Goal: Task Accomplishment & Management: Manage account settings

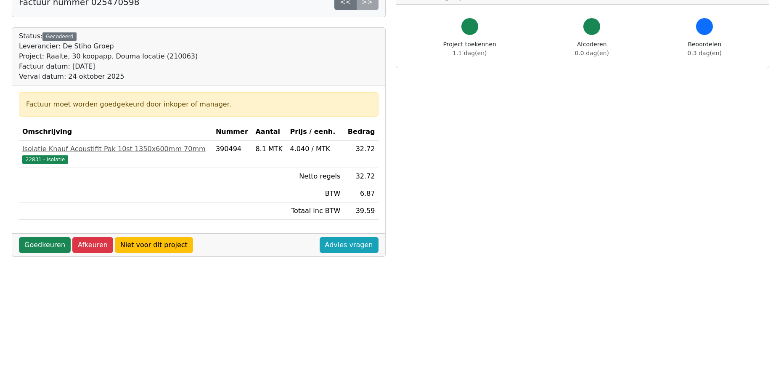
scroll to position [126, 0]
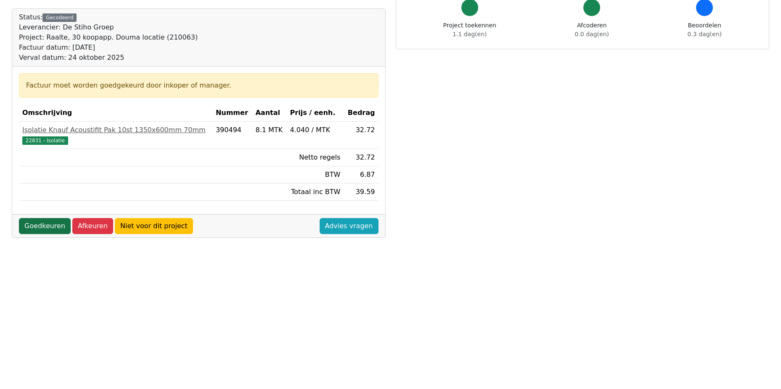
click at [55, 223] on link "Goedkeuren" at bounding box center [45, 226] width 52 height 16
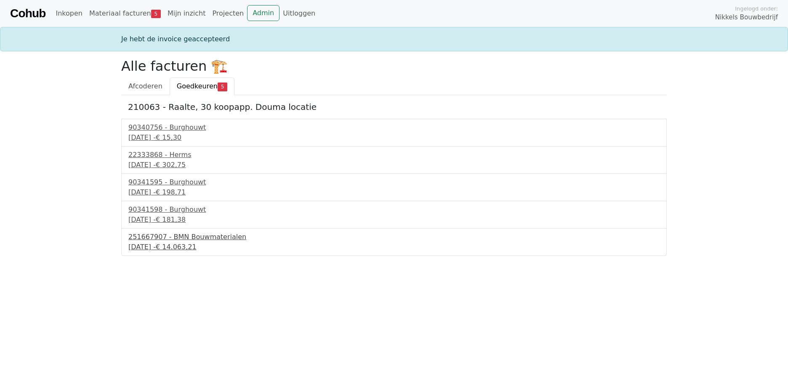
click at [173, 238] on div "251667907 - BMN Bouwmaterialen" at bounding box center [393, 237] width 531 height 10
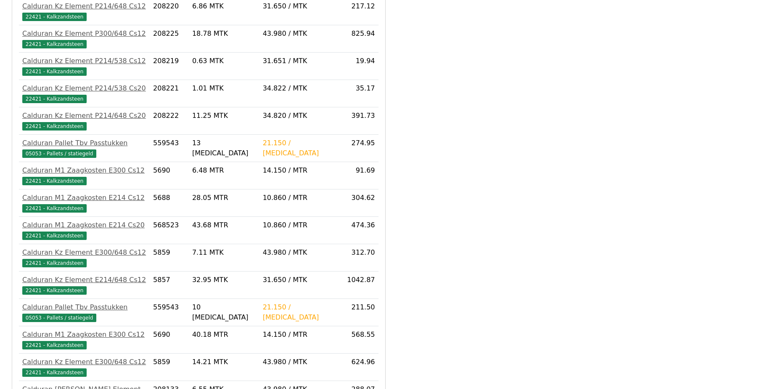
scroll to position [973, 0]
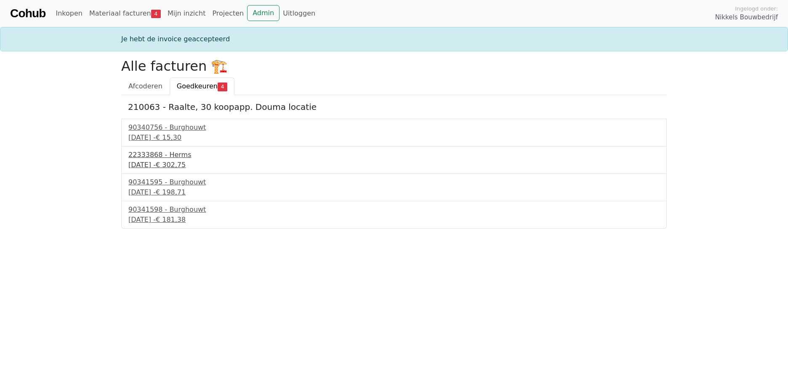
click at [171, 164] on div "23 september 2025 - € 302,75" at bounding box center [393, 165] width 531 height 10
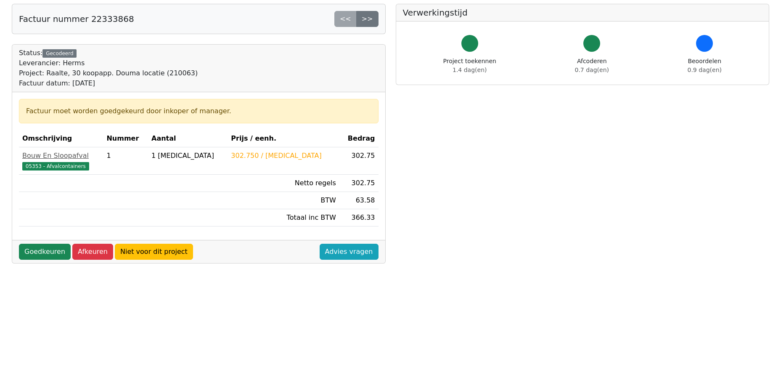
scroll to position [25, 0]
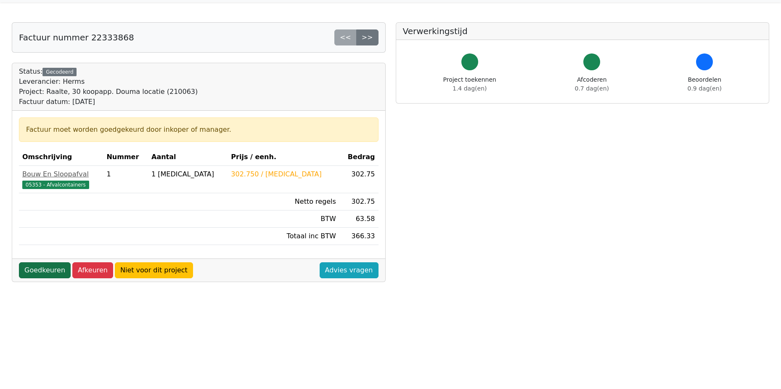
click at [35, 273] on link "Goedkeuren" at bounding box center [45, 270] width 52 height 16
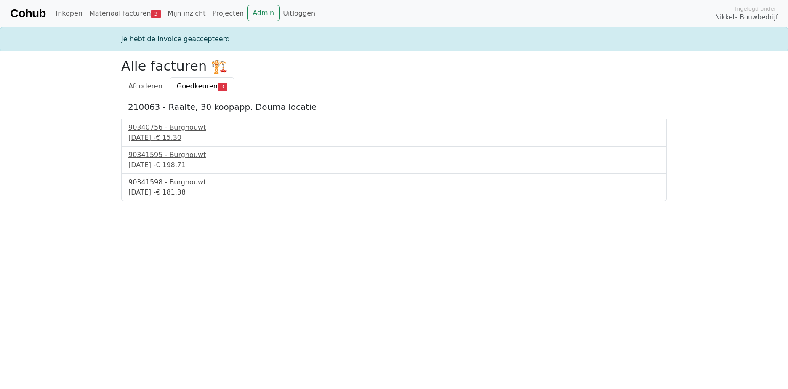
click at [172, 192] on div "24 september 2025 - € 181,38" at bounding box center [393, 192] width 531 height 10
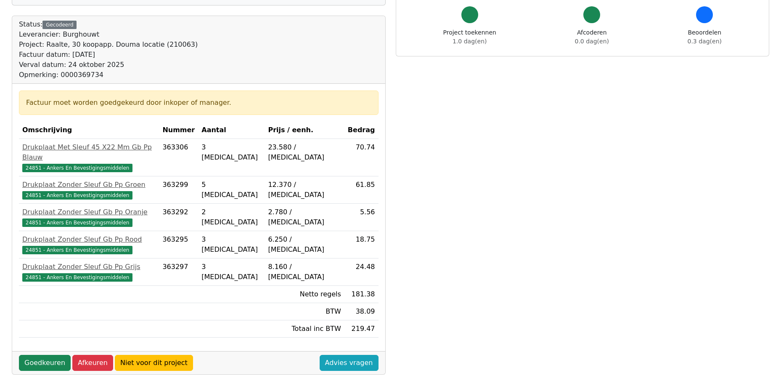
scroll to position [126, 0]
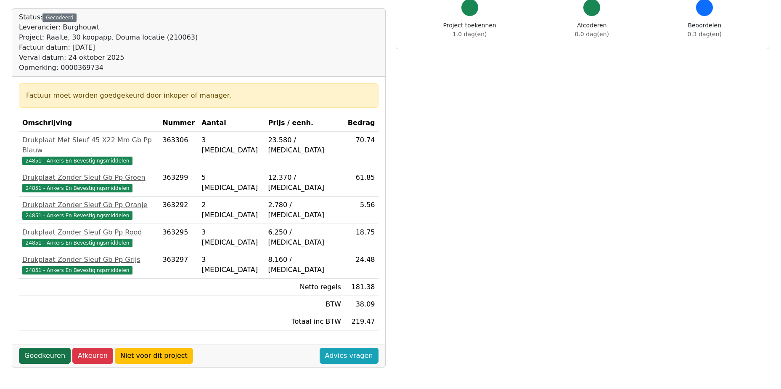
click at [45, 347] on link "Goedkeuren" at bounding box center [45, 355] width 52 height 16
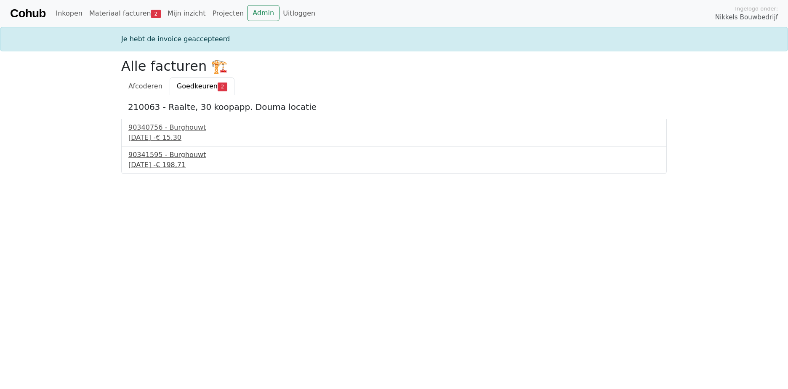
click at [179, 161] on div "24 september 2025 - € 198,71" at bounding box center [393, 165] width 531 height 10
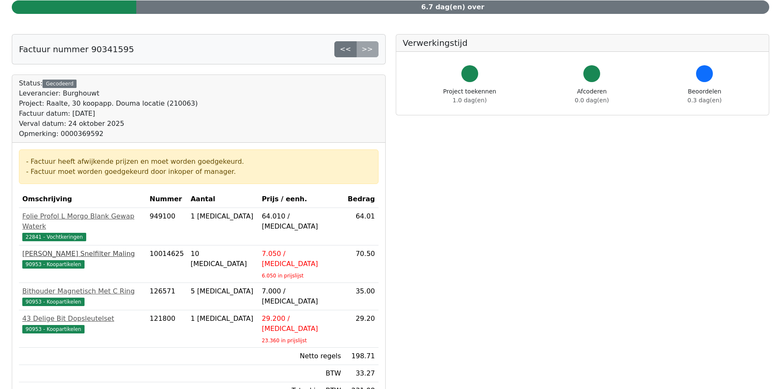
scroll to position [168, 0]
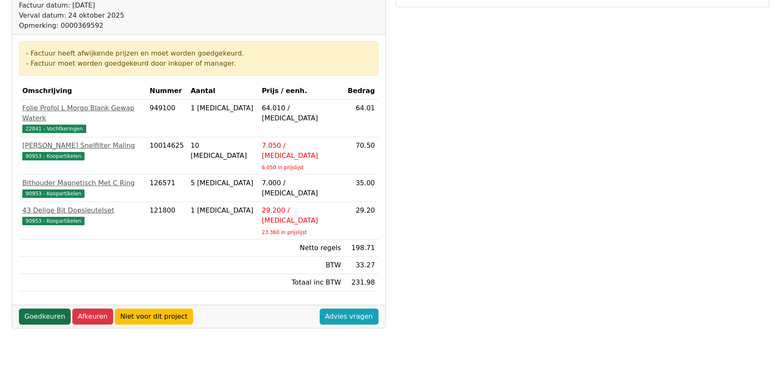
click at [44, 308] on link "Goedkeuren" at bounding box center [45, 316] width 52 height 16
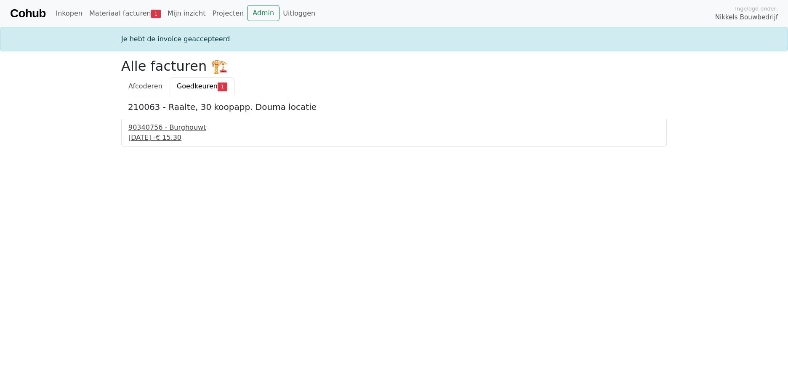
click at [171, 135] on div "23 september 2025 - € 15,30" at bounding box center [393, 138] width 531 height 10
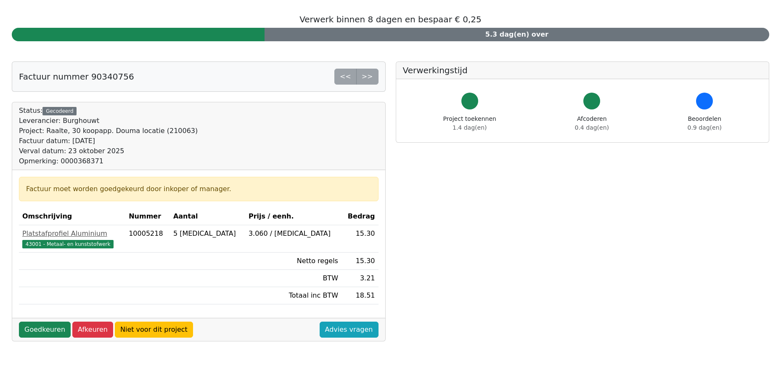
scroll to position [84, 0]
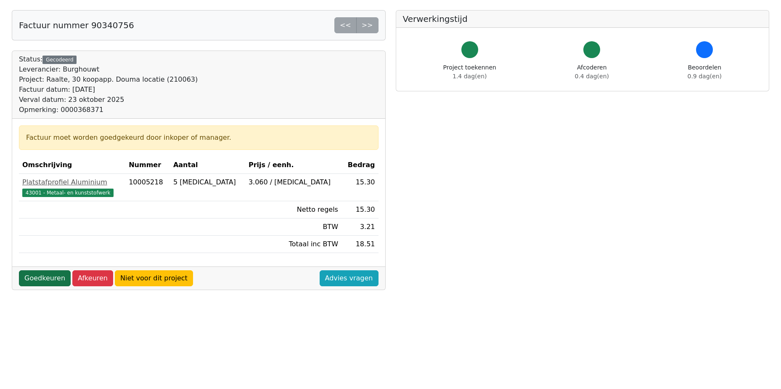
click at [42, 273] on link "Goedkeuren" at bounding box center [45, 278] width 52 height 16
